Goal: Use online tool/utility: Utilize a website feature to perform a specific function

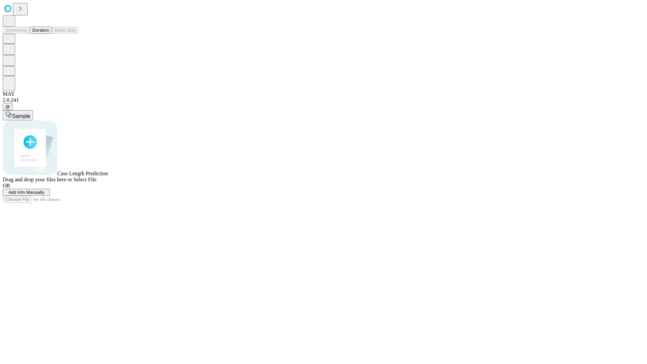
click at [49, 34] on button "Duration" at bounding box center [41, 30] width 22 height 7
click at [44, 195] on span "Add Info Manually" at bounding box center [26, 192] width 36 height 5
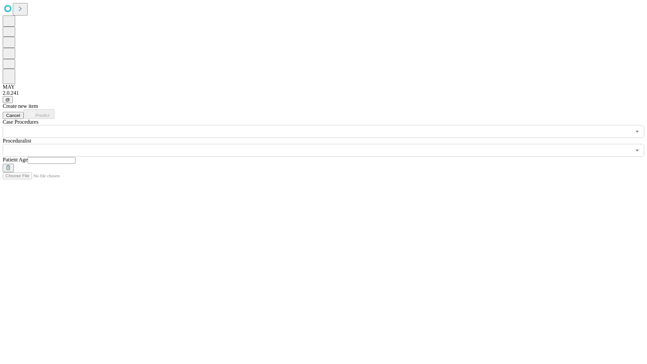
click at [76, 157] on input "text" at bounding box center [52, 160] width 48 height 7
type input "**"
click at [328, 144] on input "text" at bounding box center [317, 150] width 629 height 13
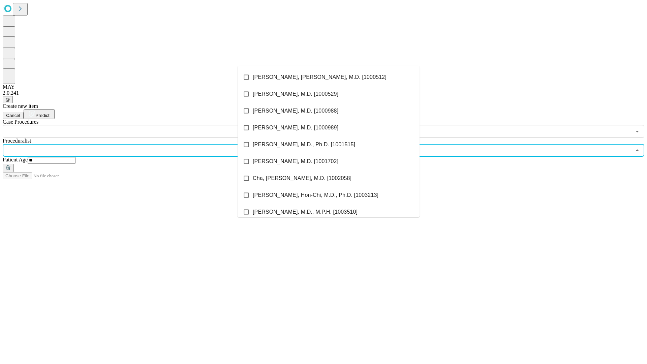
click at [329, 77] on li "[PERSON_NAME], [PERSON_NAME], M.D. [1000512]" at bounding box center [329, 77] width 182 height 17
click at [142, 125] on input "text" at bounding box center [317, 131] width 629 height 13
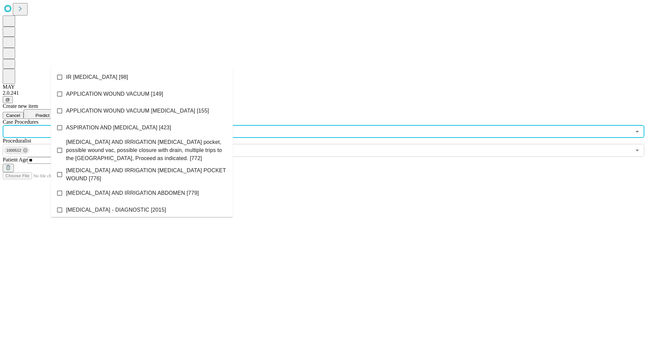
click at [142, 77] on li "IR [MEDICAL_DATA] [98]" at bounding box center [142, 77] width 182 height 17
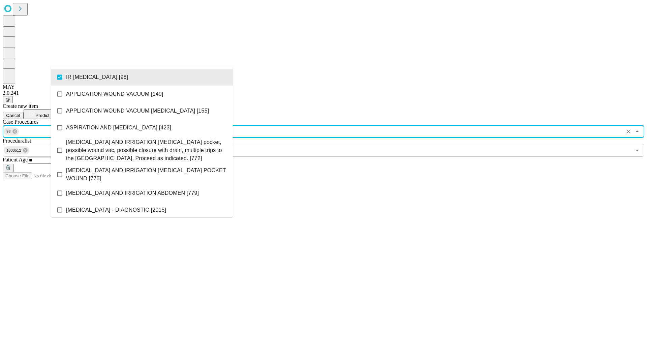
click at [49, 113] on span "Predict" at bounding box center [42, 115] width 14 height 5
